Goal: Check status

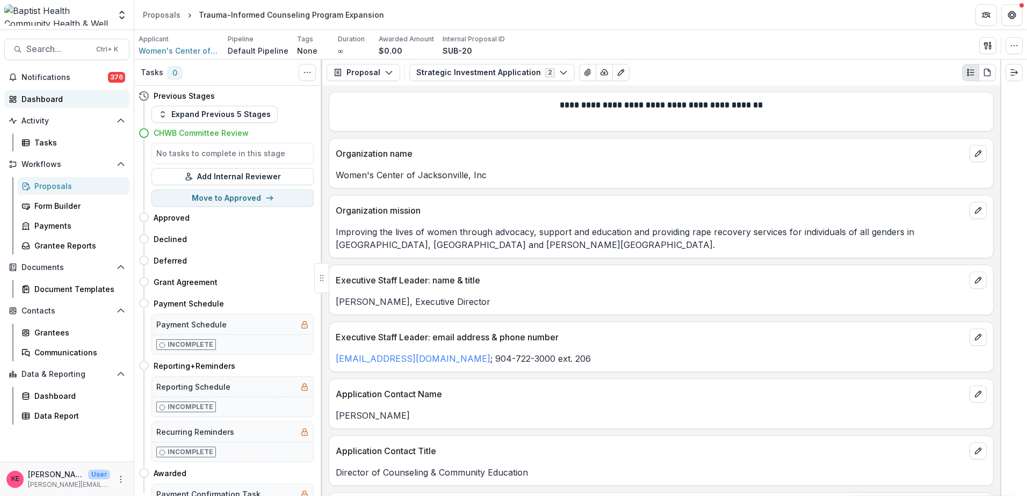
click at [60, 99] on div "Dashboard" at bounding box center [70, 98] width 99 height 11
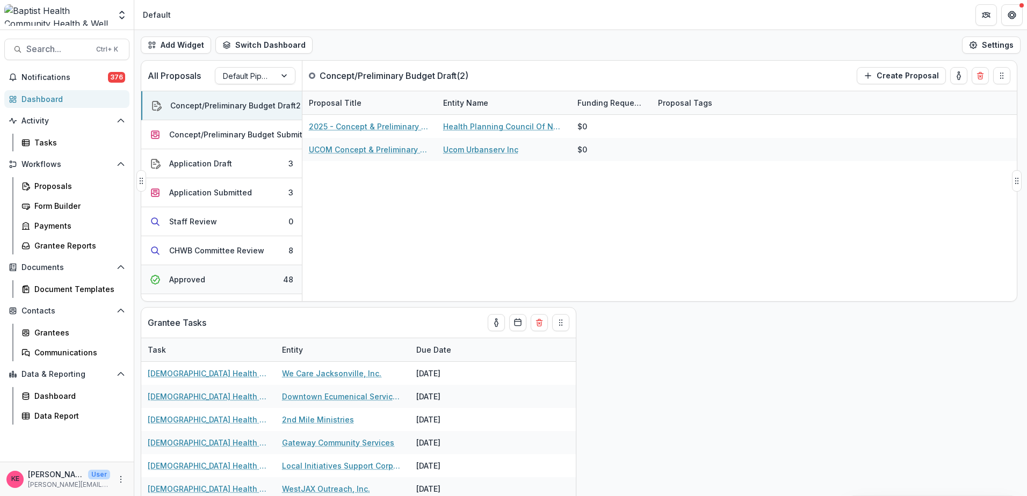
click at [233, 278] on button "Approved 48" at bounding box center [221, 279] width 161 height 29
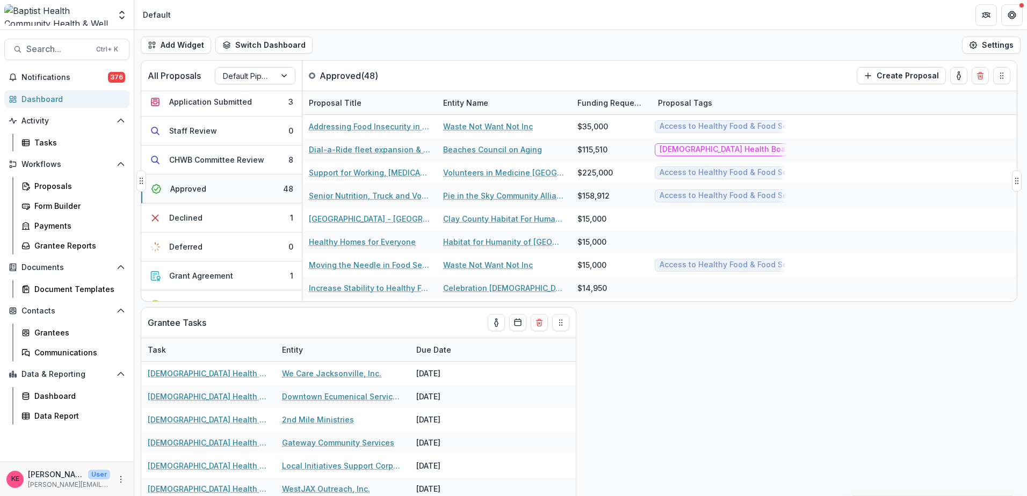
scroll to position [175, 0]
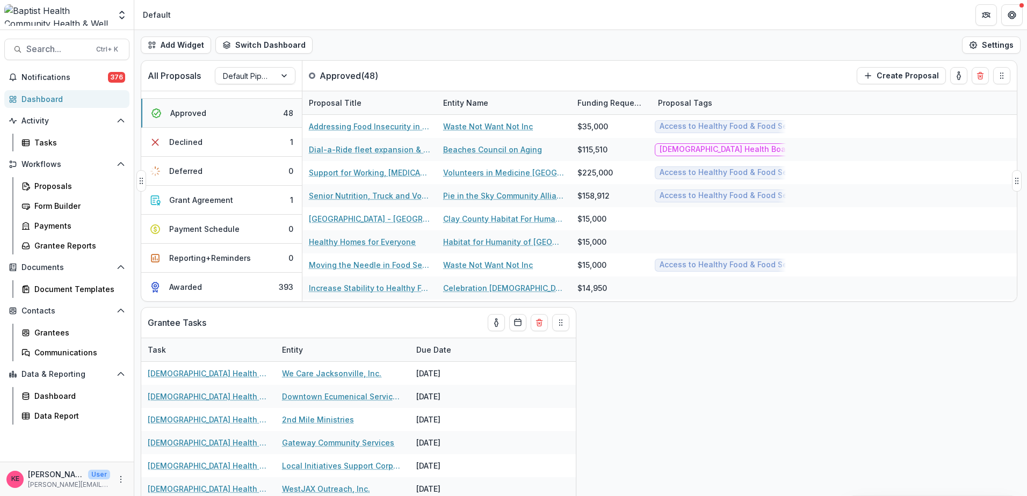
click at [233, 278] on button "Awarded 393" at bounding box center [221, 287] width 161 height 28
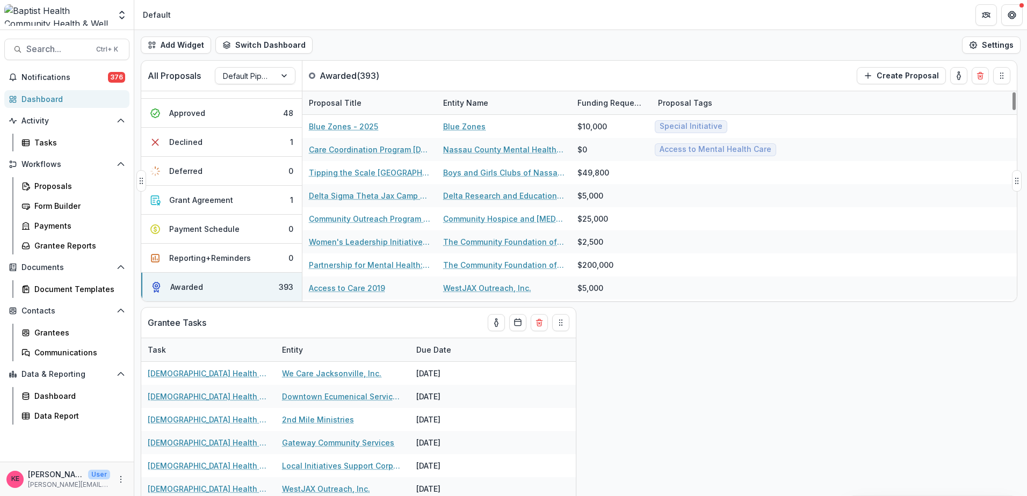
click at [468, 95] on div "Entity Name" at bounding box center [504, 102] width 134 height 23
click at [465, 149] on span "Sort Ascending" at bounding box center [486, 149] width 57 height 9
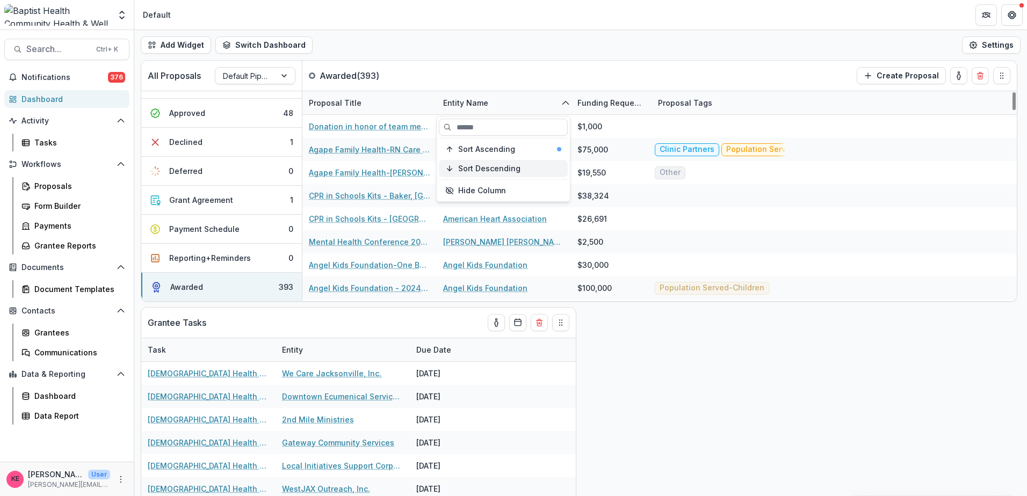
click at [476, 170] on span "Sort Descending" at bounding box center [489, 168] width 62 height 9
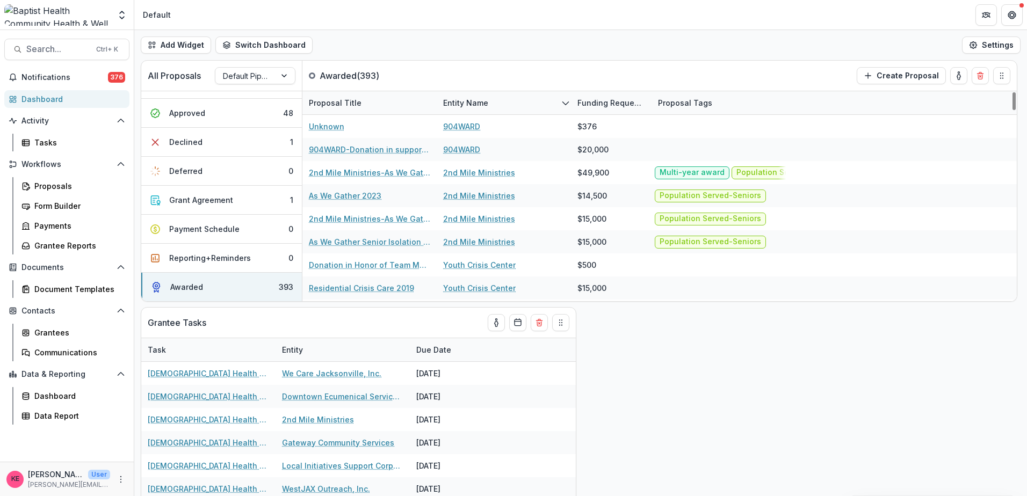
click at [640, 42] on div "Add Widget Switch Dashboard Default New Dashboard Settings" at bounding box center [580, 45] width 893 height 30
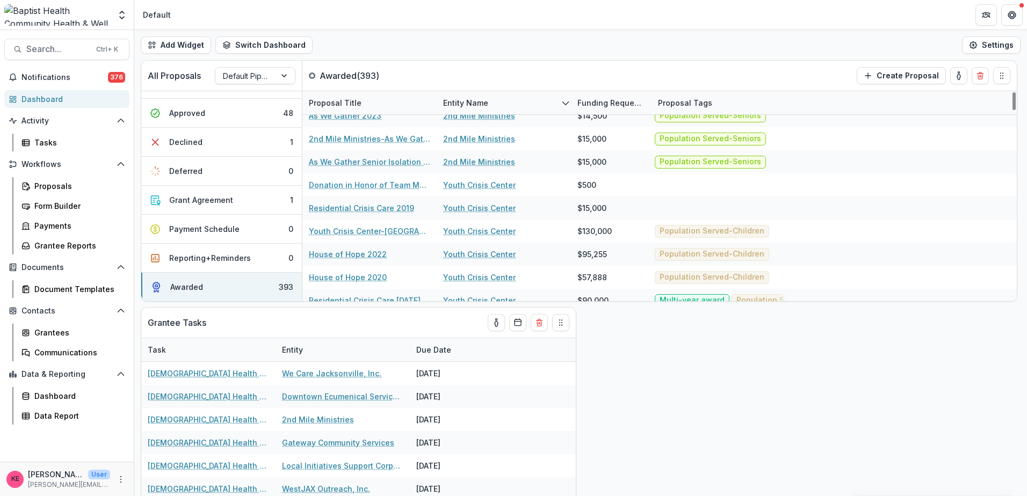
scroll to position [0, 0]
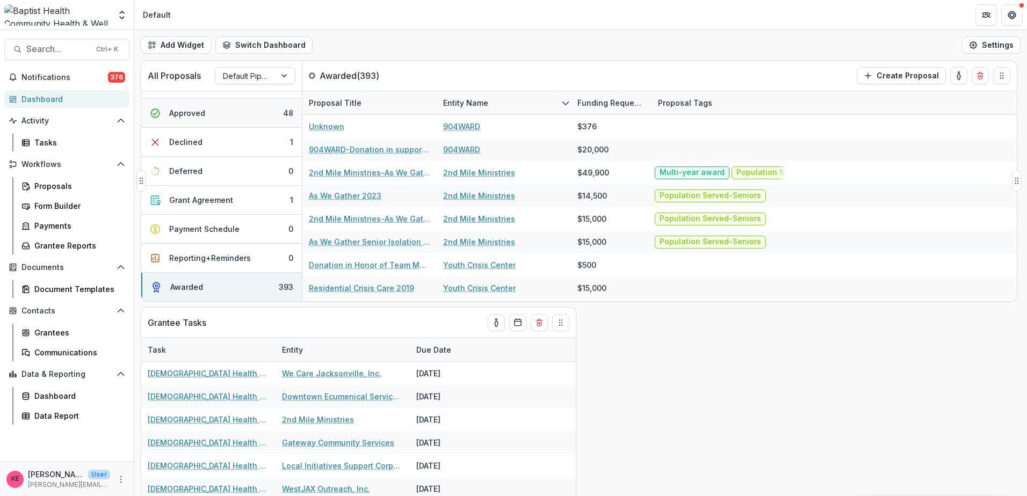
click at [212, 109] on button "Approved 48" at bounding box center [221, 113] width 161 height 29
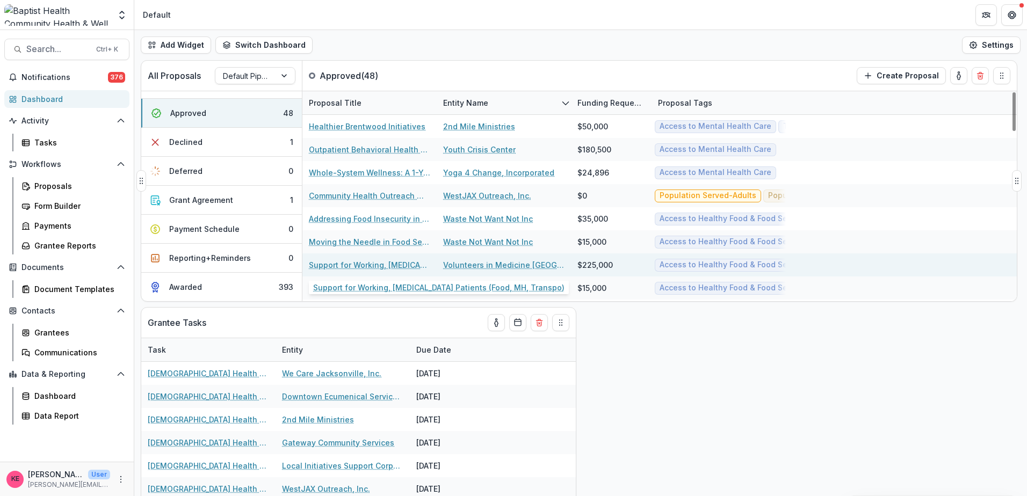
click at [350, 266] on link "Support for Working, [MEDICAL_DATA] Patients (Food, MH, Transpo)" at bounding box center [369, 264] width 121 height 11
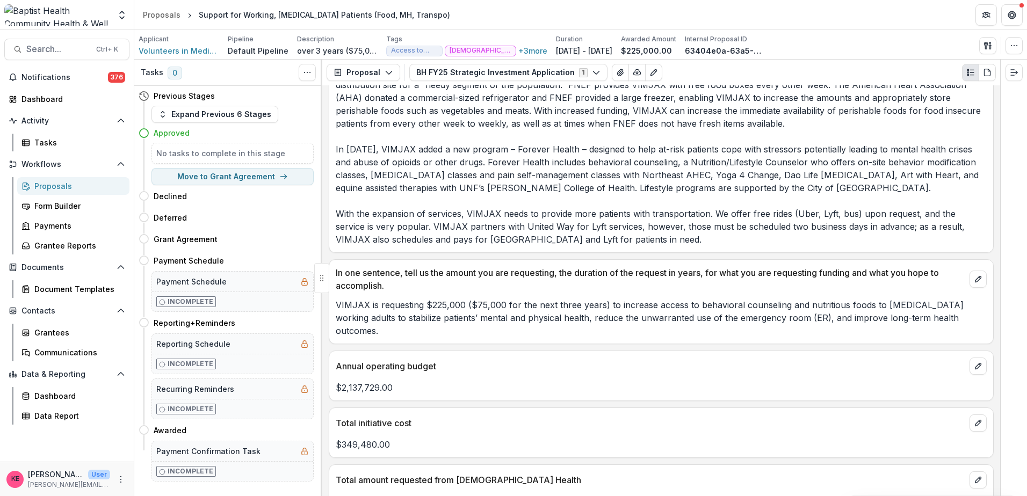
scroll to position [698, 0]
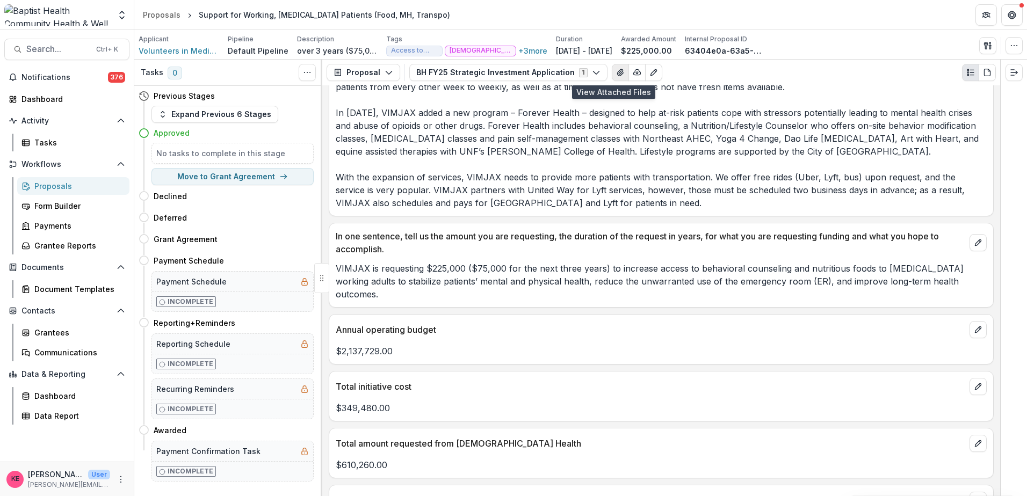
click at [617, 70] on icon "View Attached Files" at bounding box center [620, 72] width 6 height 6
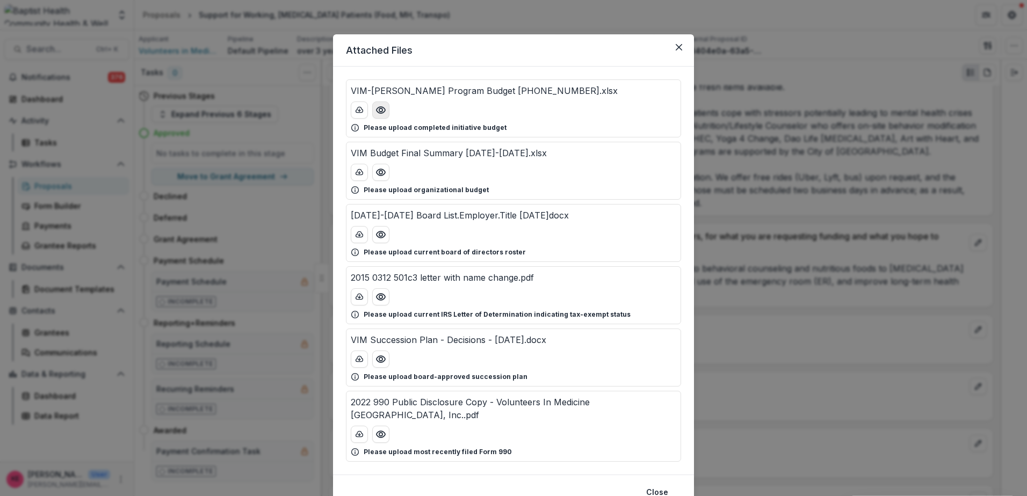
click at [378, 108] on icon "Preview VIM-BH Grant Program Budget 2025-2027-3.xlsx" at bounding box center [380, 110] width 11 height 11
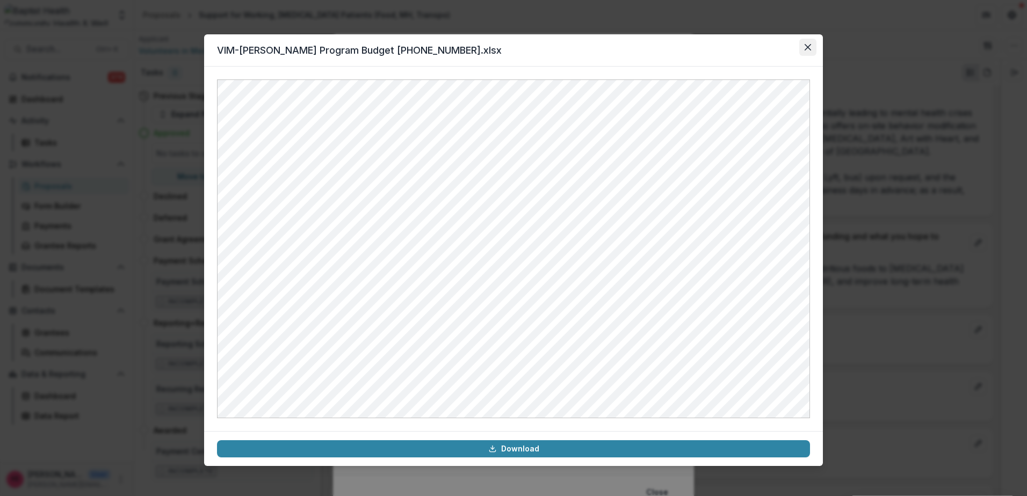
click at [807, 48] on icon "Close" at bounding box center [808, 47] width 6 height 6
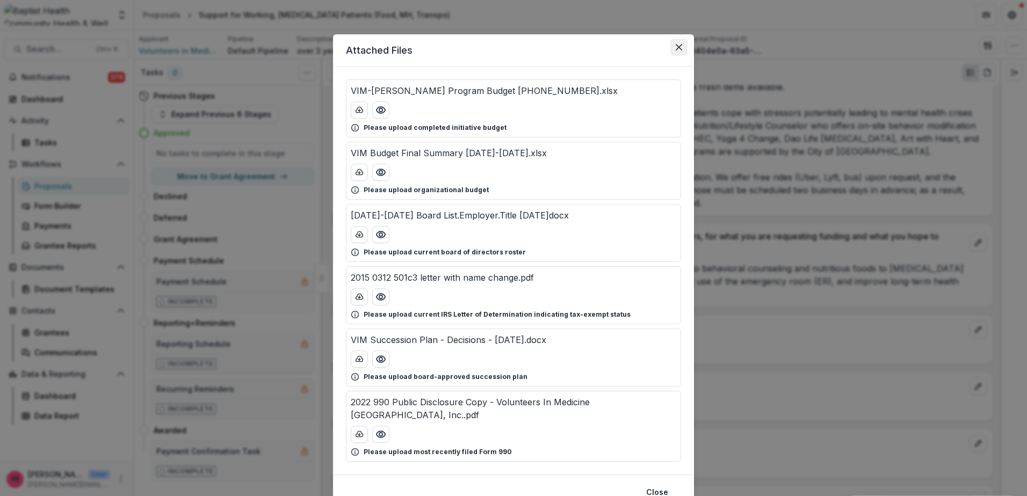
click at [676, 46] on icon "Close" at bounding box center [679, 47] width 6 height 6
